Goal: Transaction & Acquisition: Purchase product/service

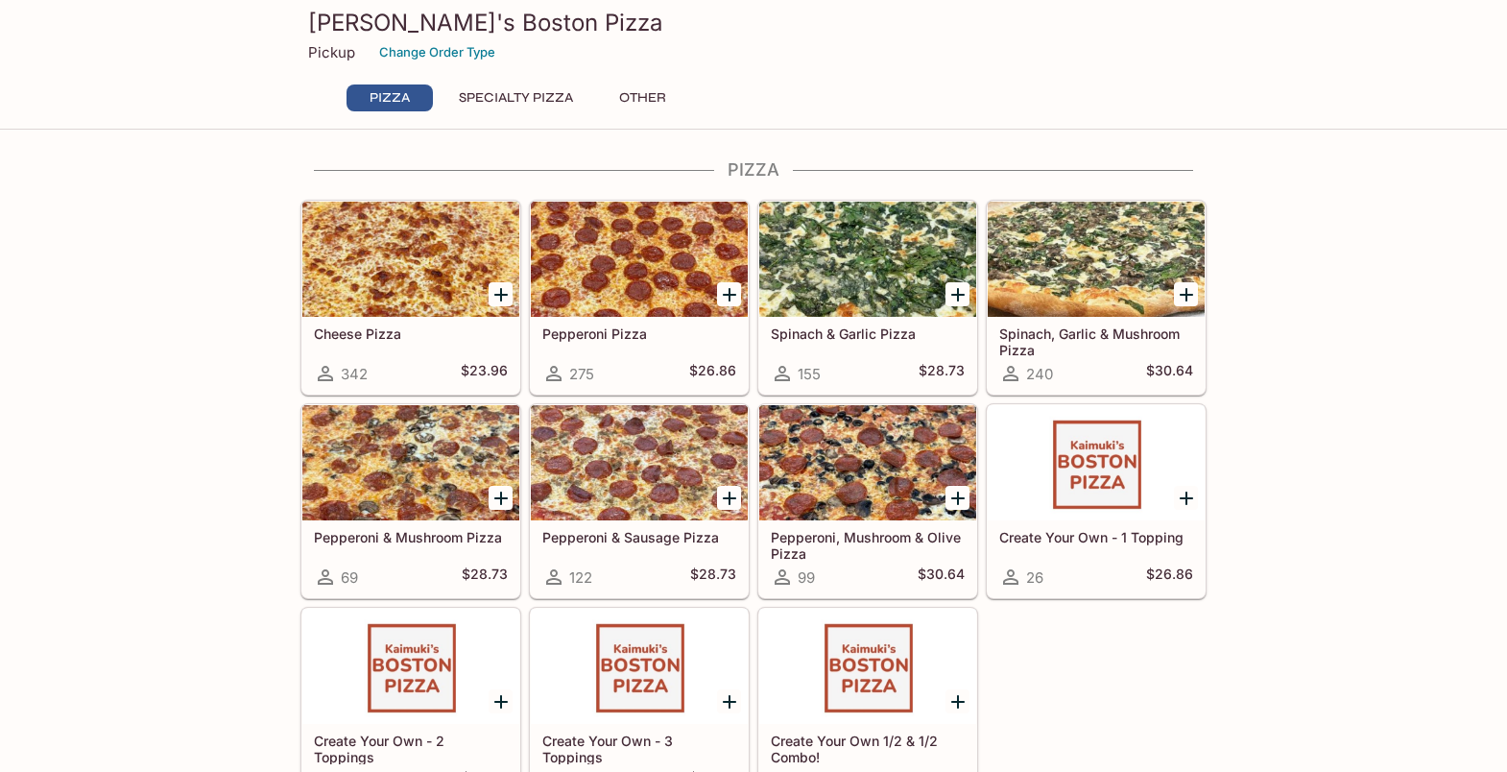
scroll to position [4, 0]
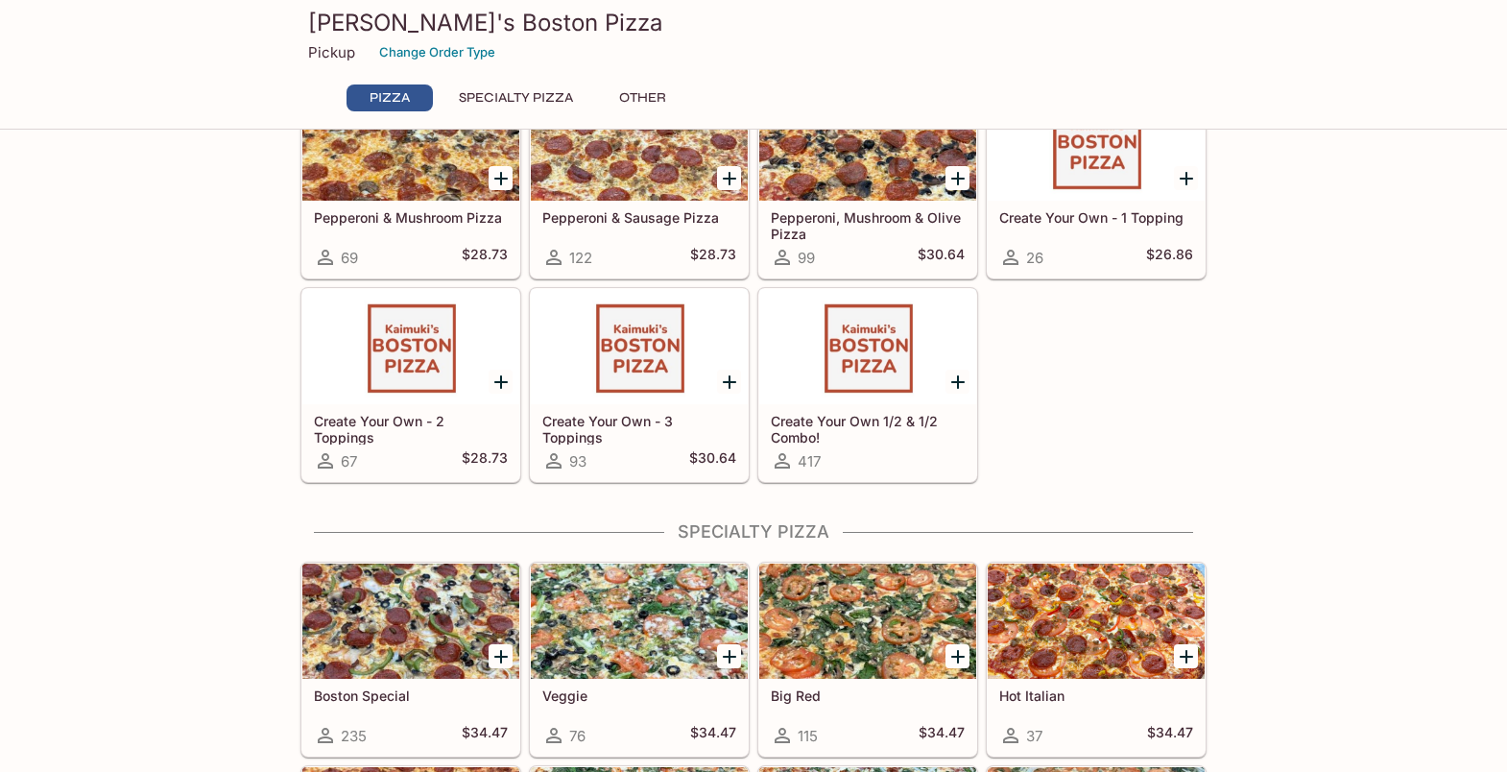
scroll to position [497, 0]
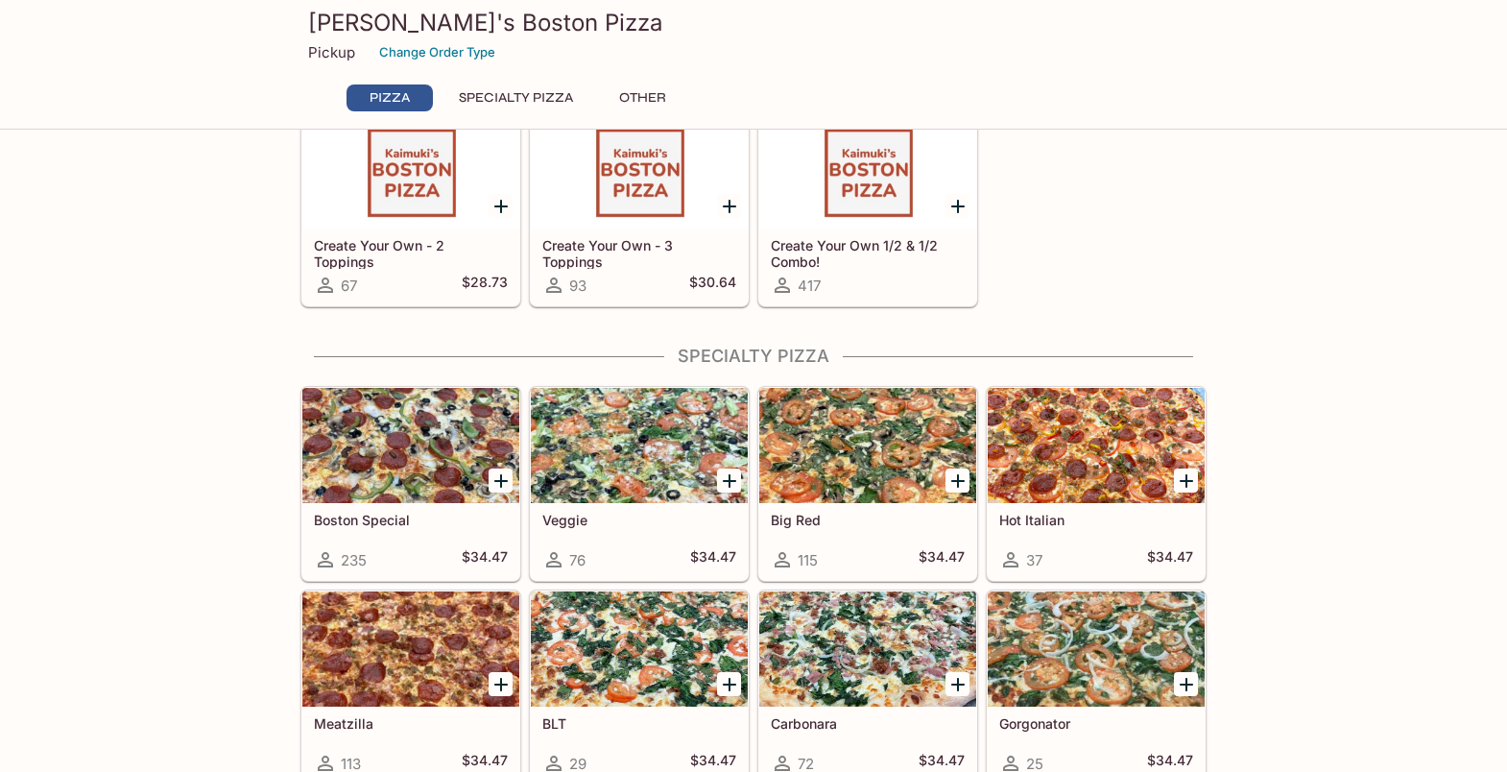
click at [1076, 549] on div "37 $34.47" at bounding box center [1096, 559] width 194 height 23
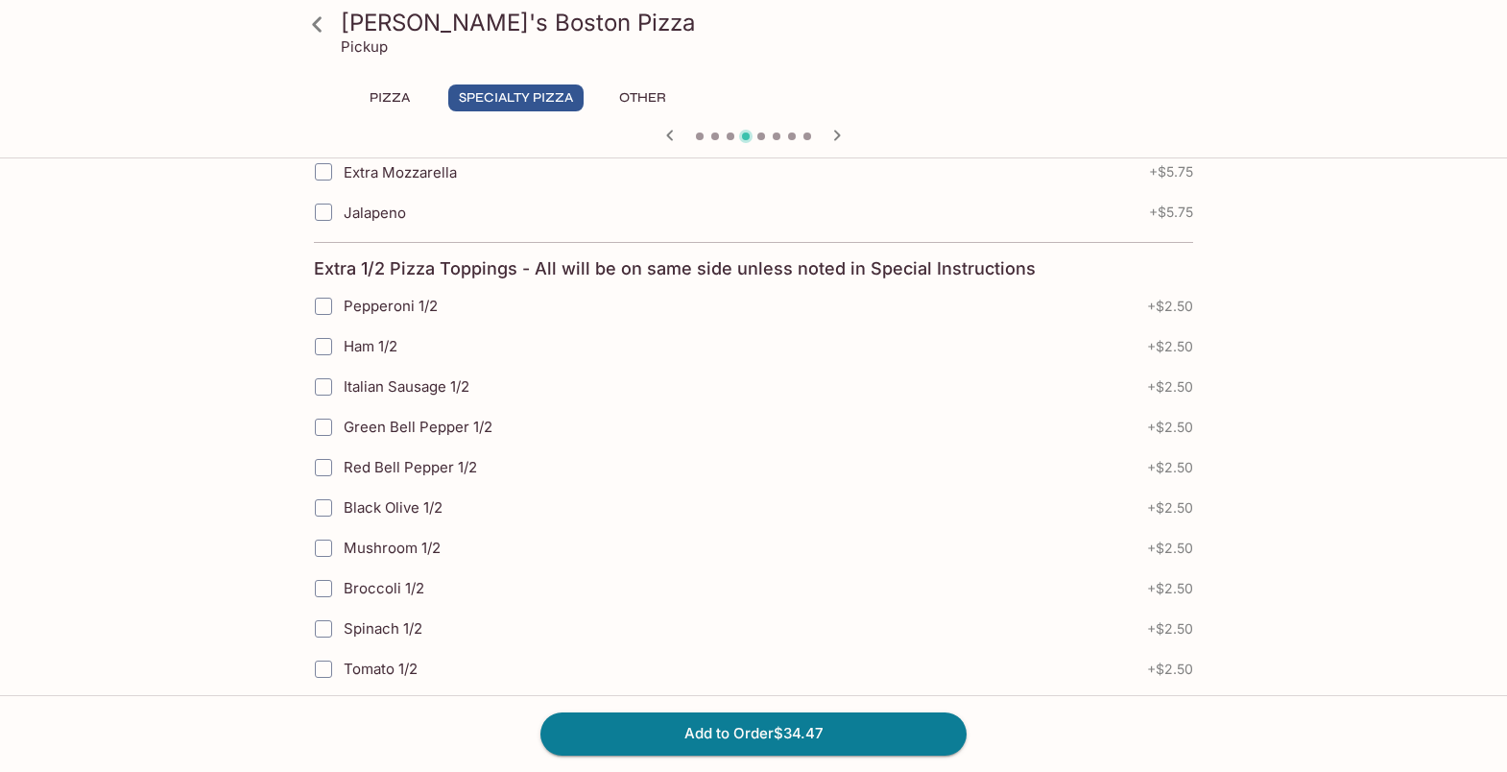
scroll to position [1217, 0]
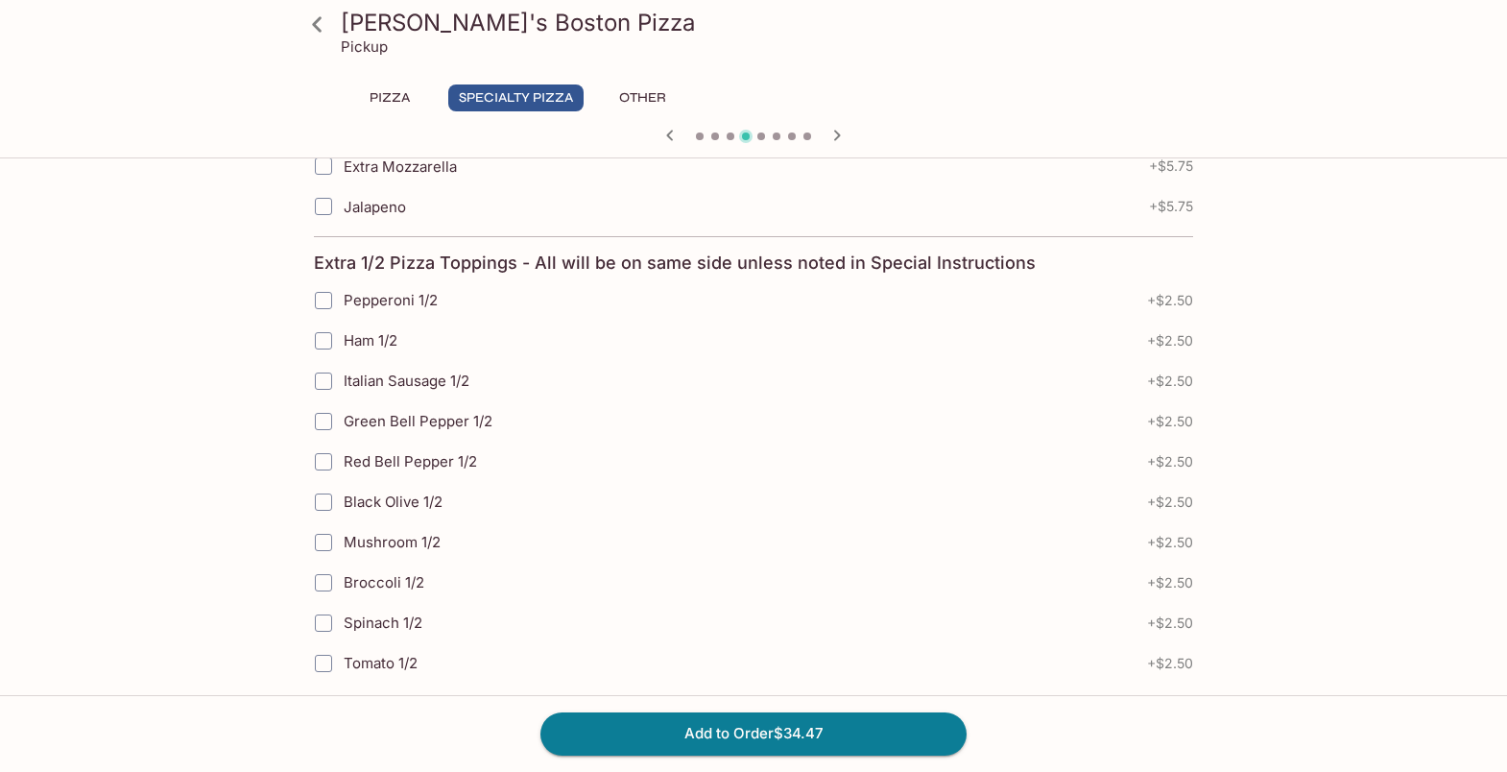
scroll to position [497, 0]
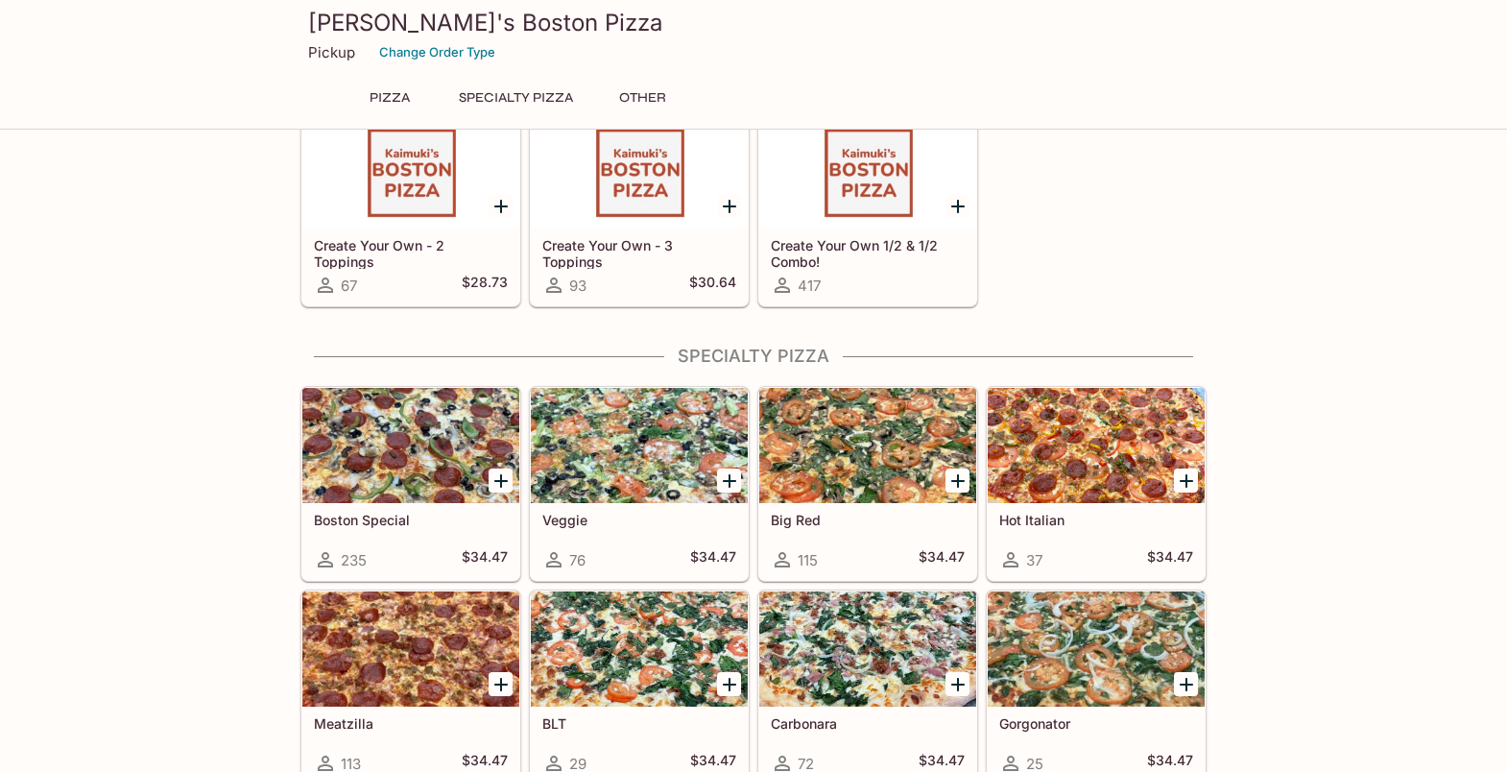
click at [1017, 532] on div "Hot Italian 37 $34.47" at bounding box center [1096, 541] width 217 height 77
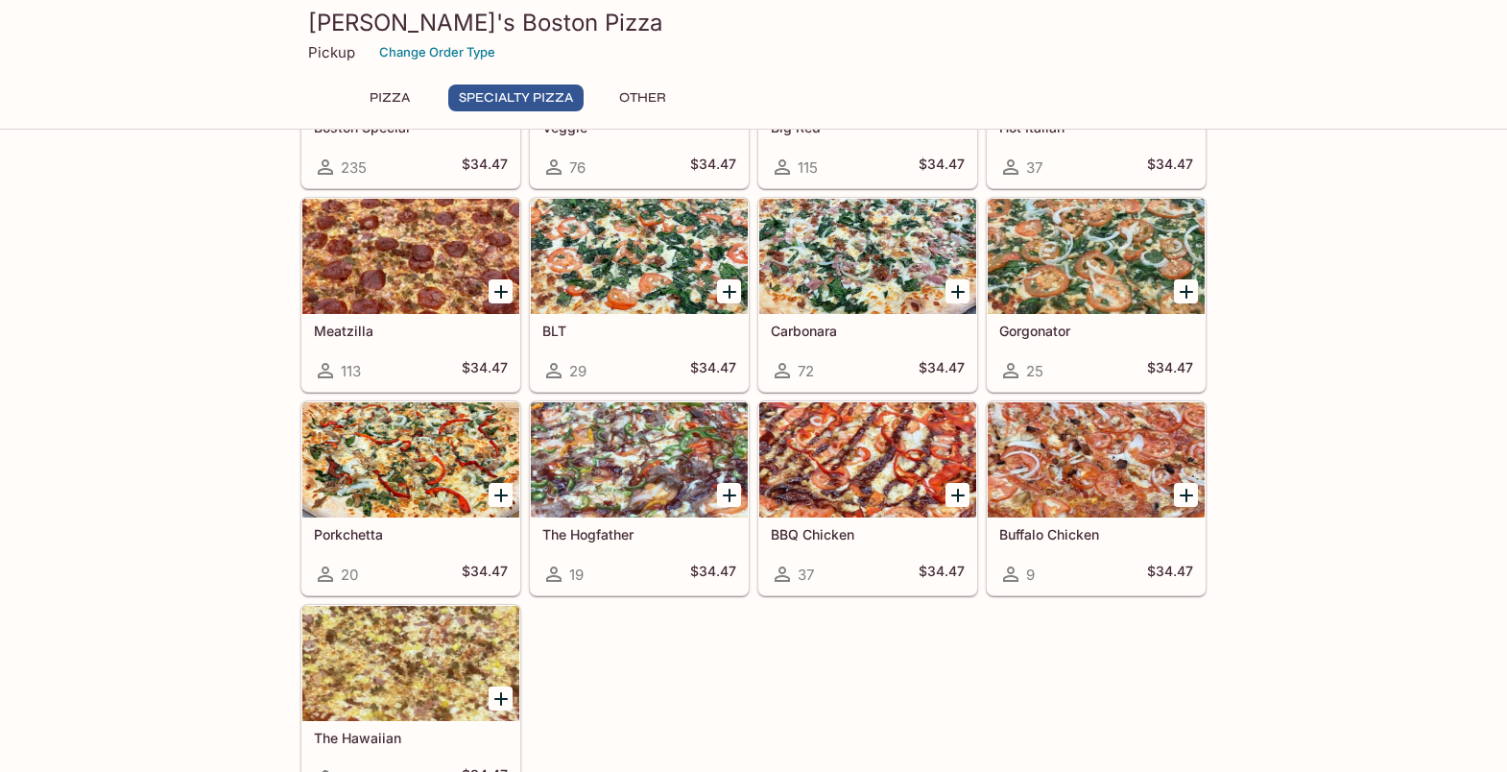
scroll to position [894, 0]
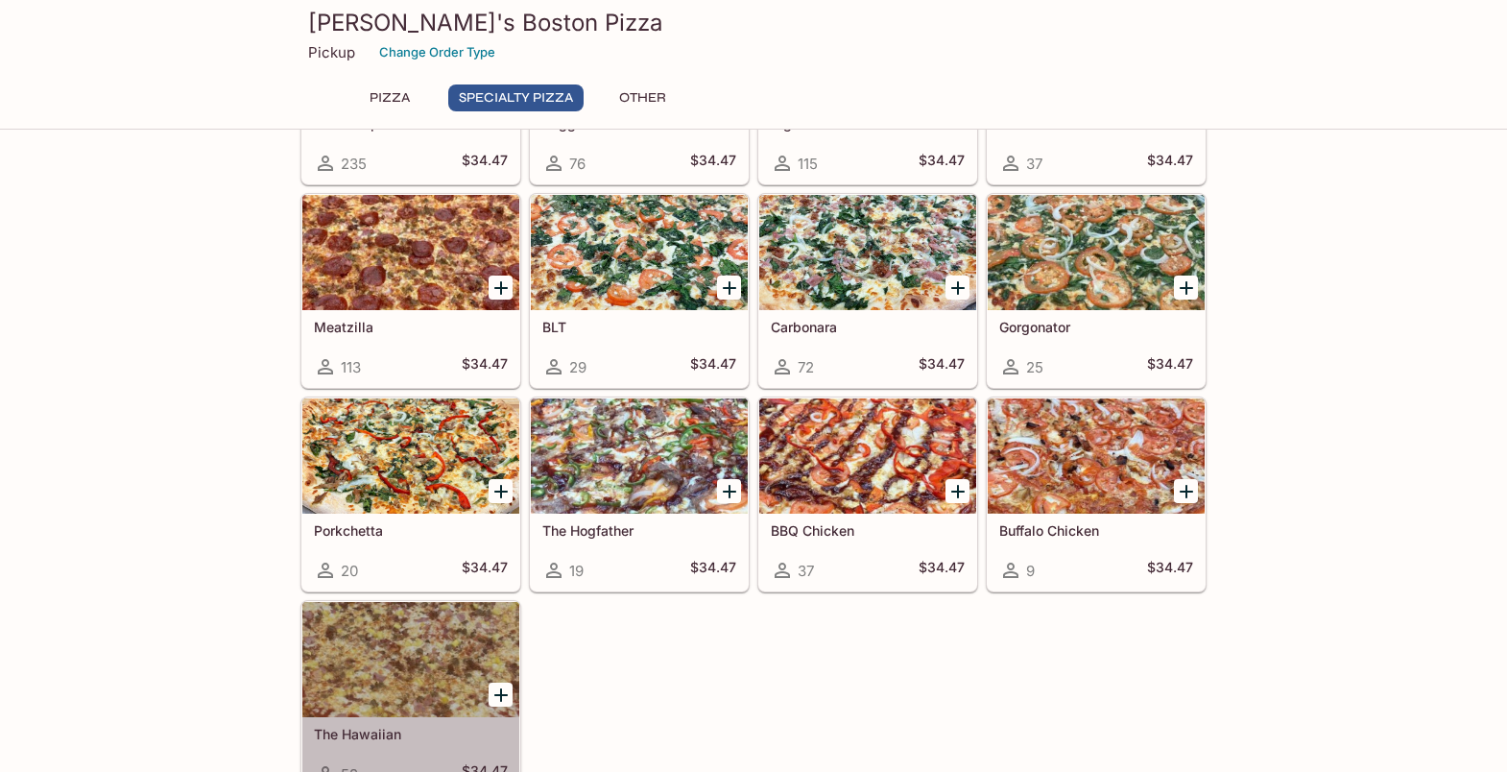
click at [435, 619] on div at bounding box center [410, 659] width 217 height 115
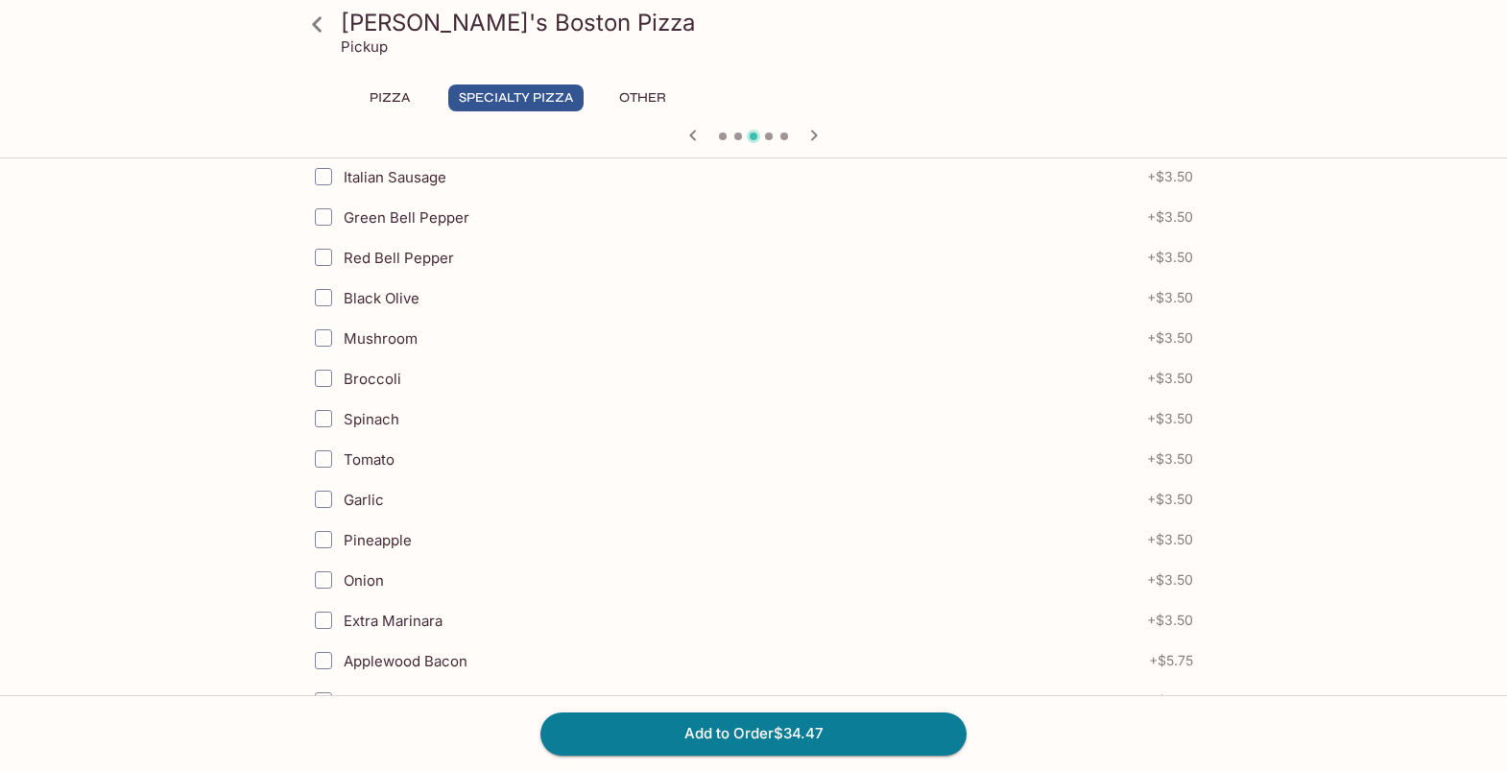
scroll to position [834, 0]
